Goal: Find specific page/section: Find specific page/section

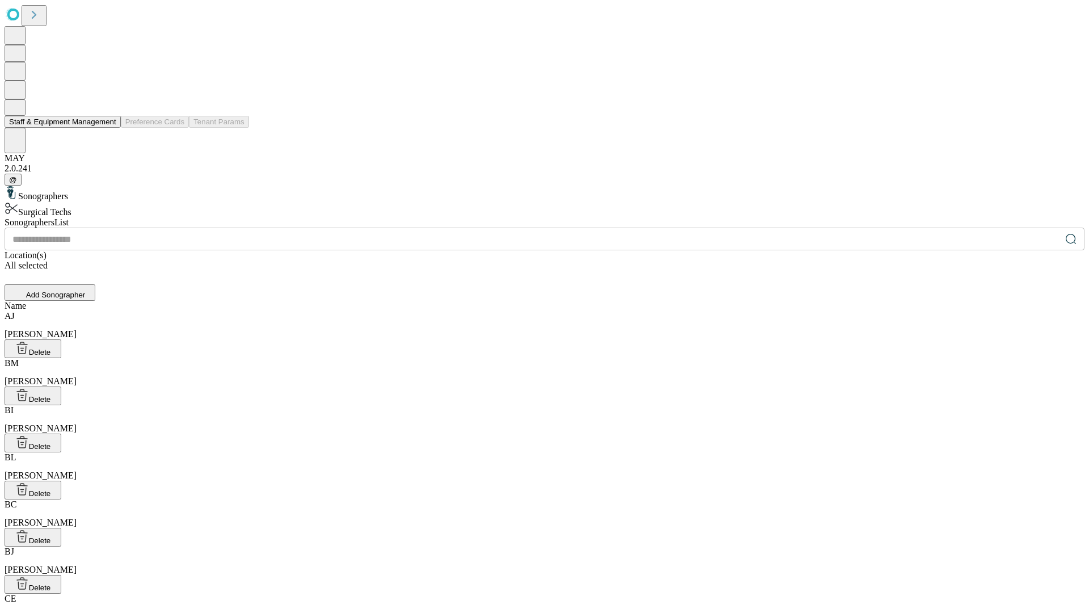
click at [108, 128] on button "Staff & Equipment Management" at bounding box center [63, 122] width 116 height 12
